Goal: Register for event/course

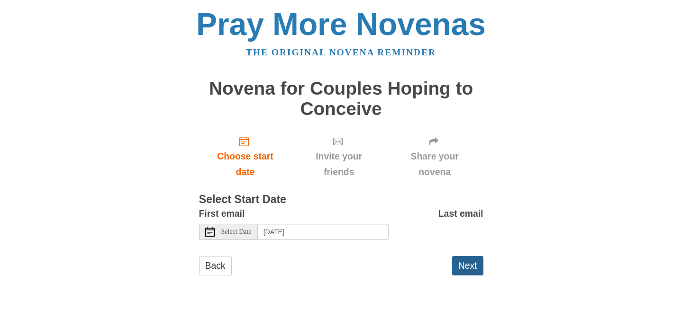
click at [471, 266] on button "Next" at bounding box center [467, 265] width 31 height 19
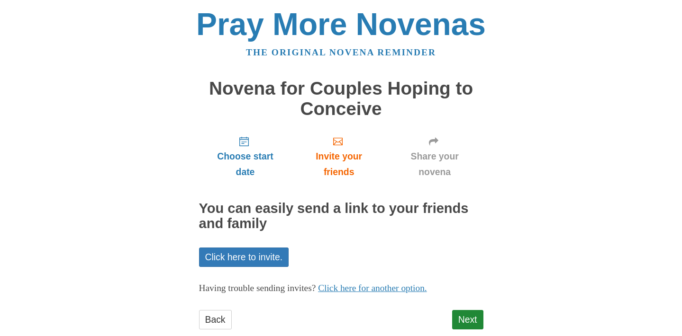
scroll to position [21, 0]
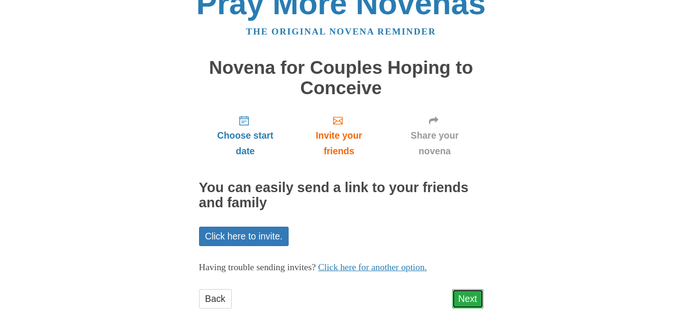
click at [469, 299] on link "Next" at bounding box center [467, 299] width 31 height 19
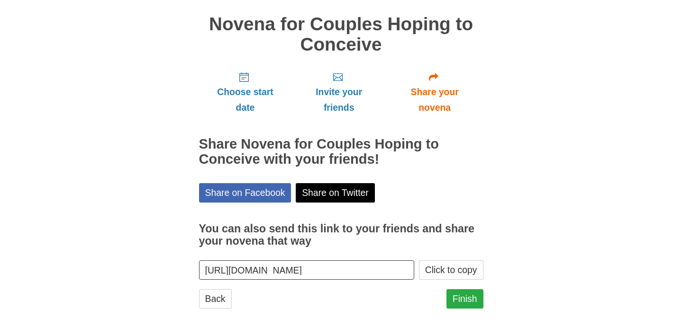
scroll to position [64, 0]
click at [473, 300] on link "Finish" at bounding box center [464, 299] width 37 height 19
